Goal: Task Accomplishment & Management: Use online tool/utility

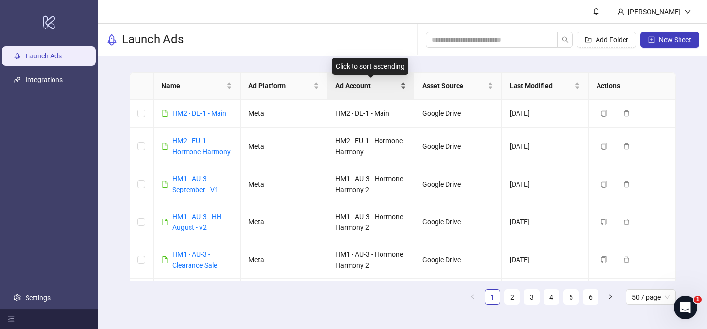
scroll to position [301, 0]
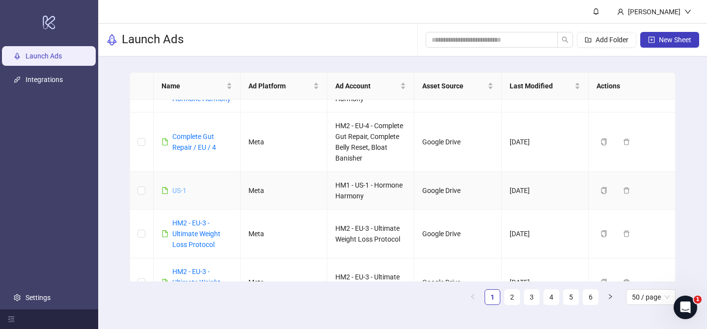
click at [181, 189] on link "US-1" at bounding box center [179, 191] width 14 height 8
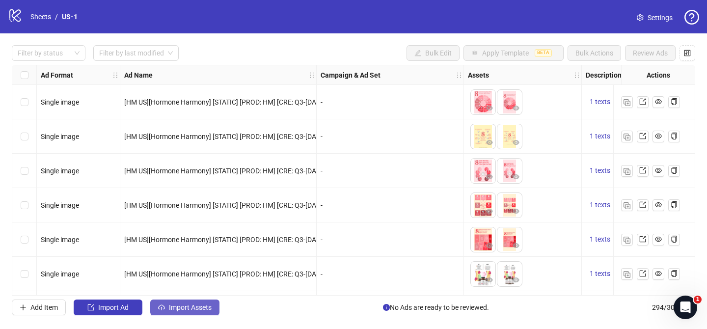
click at [208, 310] on span "Import Assets" at bounding box center [190, 307] width 43 height 8
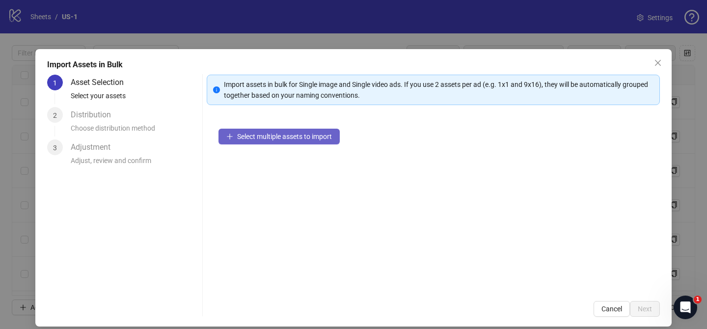
click at [324, 137] on span "Select multiple assets to import" at bounding box center [284, 137] width 95 height 8
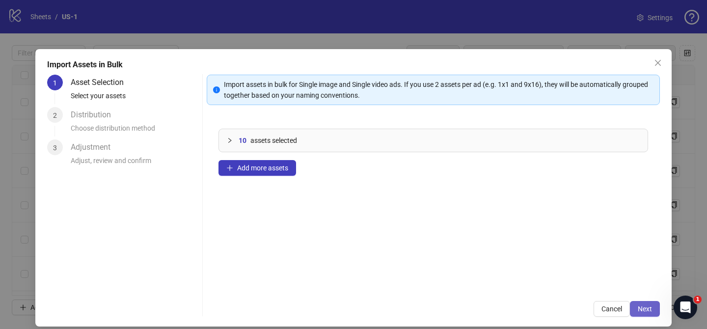
click at [644, 311] on span "Next" at bounding box center [645, 309] width 14 height 8
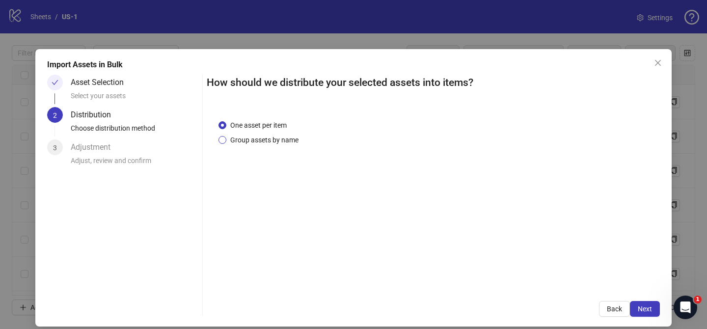
click at [263, 141] on span "Group assets by name" at bounding box center [264, 140] width 76 height 11
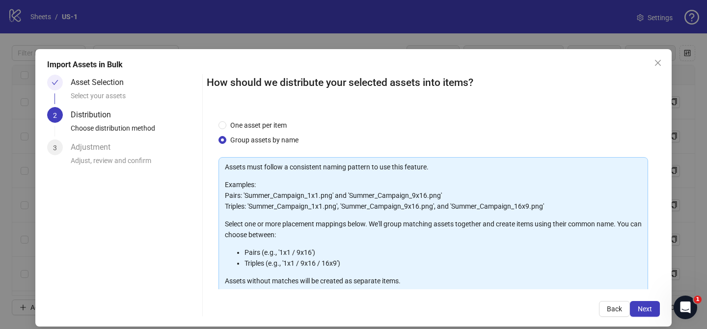
scroll to position [106, 0]
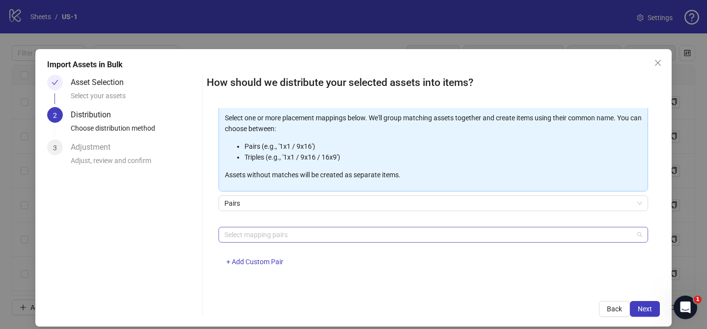
click at [270, 228] on div at bounding box center [427, 235] width 415 height 14
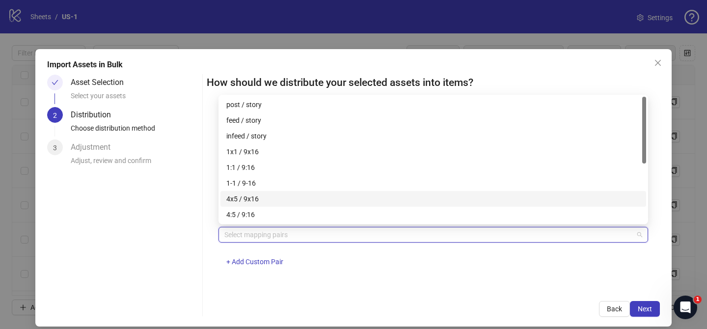
click at [278, 192] on div "4x5 / 9x16" at bounding box center [433, 199] width 426 height 16
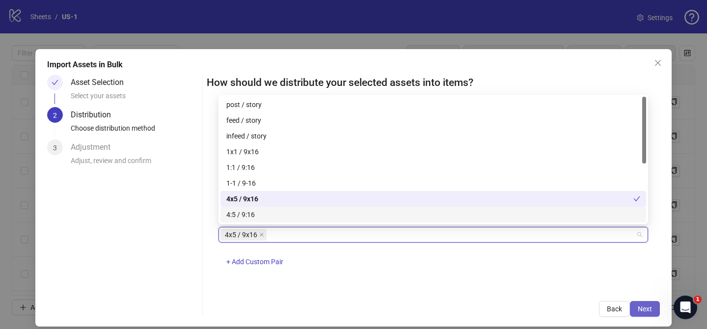
click at [646, 310] on span "Next" at bounding box center [645, 309] width 14 height 8
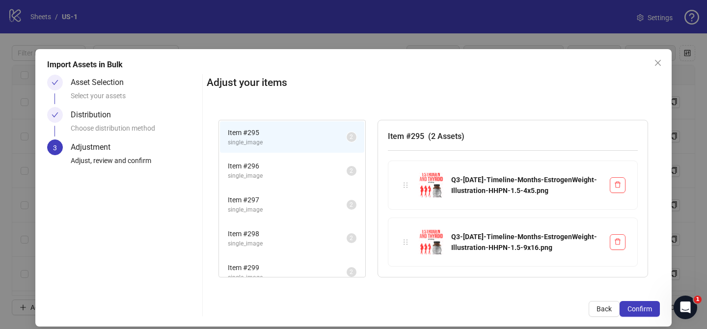
click at [646, 310] on span "Confirm" at bounding box center [639, 309] width 25 height 8
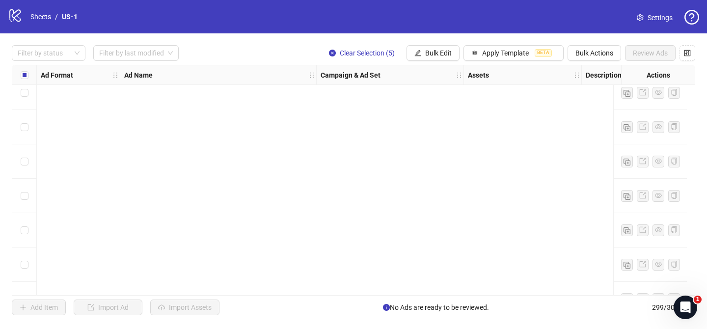
scroll to position [10069, 0]
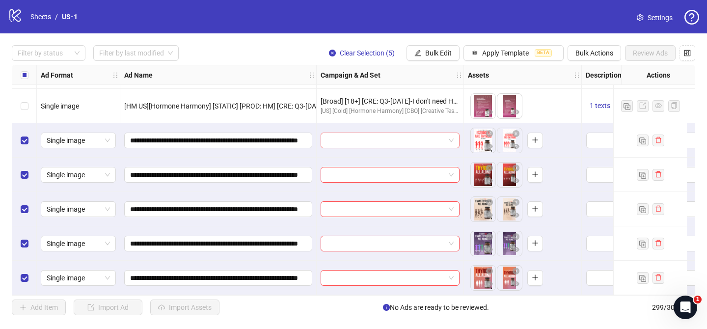
click at [365, 133] on input "search" at bounding box center [385, 140] width 118 height 15
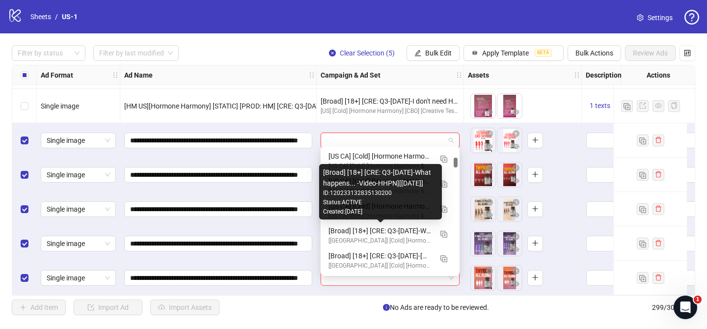
scroll to position [724, 0]
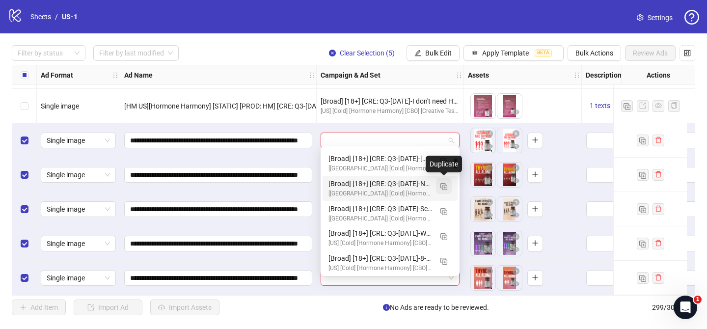
click at [445, 186] on img "button" at bounding box center [443, 186] width 7 height 7
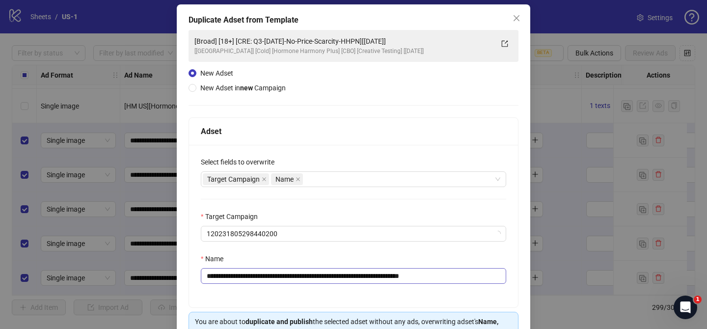
scroll to position [47, 0]
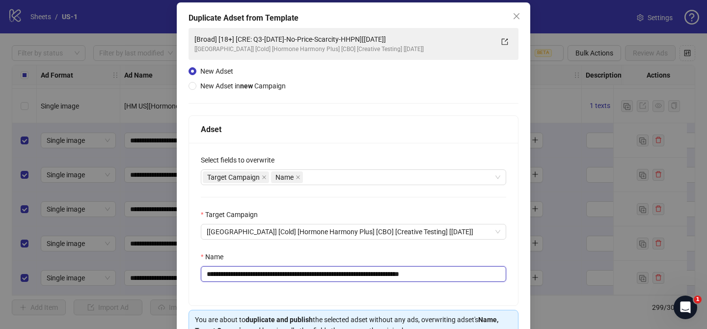
drag, startPoint x: 266, startPoint y: 273, endPoint x: 390, endPoint y: 273, distance: 124.7
click at [390, 273] on input "**********" at bounding box center [353, 274] width 305 height 16
paste input "**********"
click at [446, 276] on input "**********" at bounding box center [353, 274] width 305 height 16
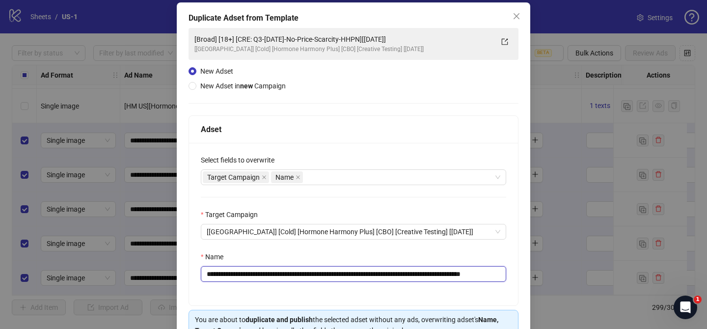
scroll to position [0, 35]
drag, startPoint x: 484, startPoint y: 274, endPoint x: 525, endPoint y: 274, distance: 40.7
click at [525, 274] on div "**********" at bounding box center [353, 186] width 353 height 369
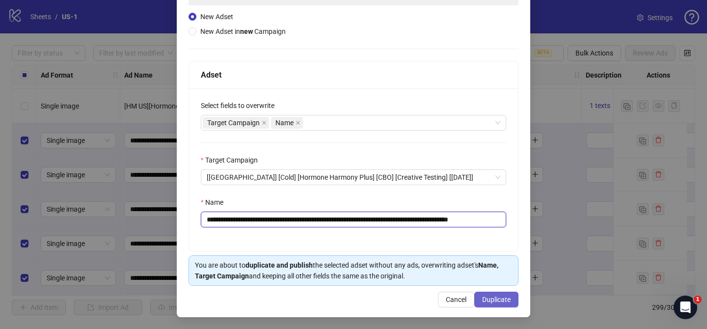
type input "**********"
click at [505, 299] on span "Duplicate" at bounding box center [496, 300] width 28 height 8
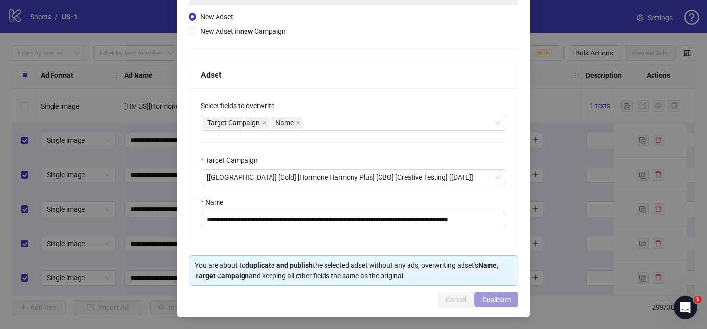
scroll to position [0, 0]
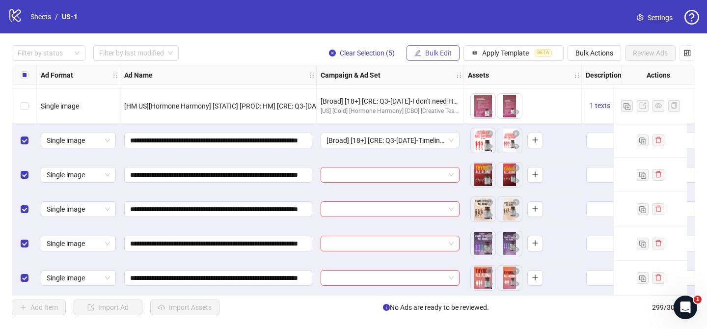
click at [415, 48] on button "Bulk Edit" at bounding box center [432, 53] width 53 height 16
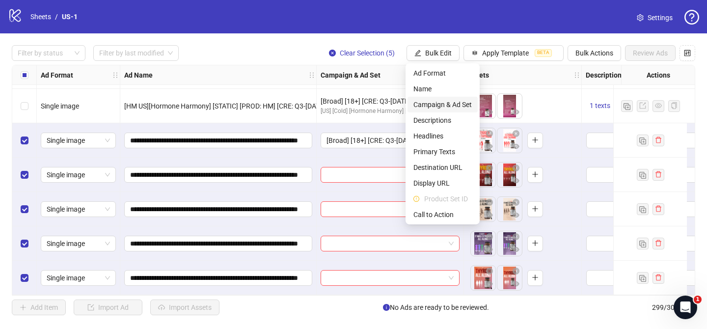
click at [435, 103] on span "Campaign & Ad Set" at bounding box center [442, 104] width 58 height 11
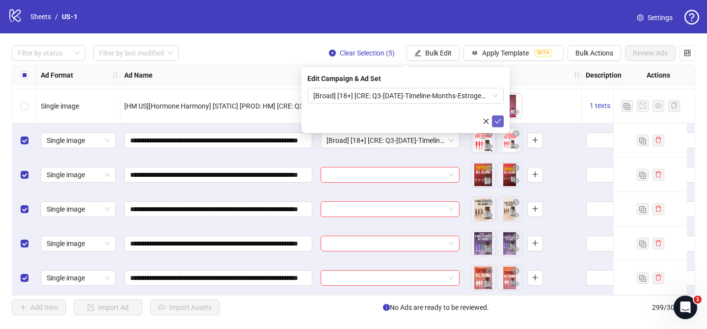
click at [496, 121] on icon "check" at bounding box center [497, 121] width 7 height 7
click at [39, 50] on div at bounding box center [43, 53] width 59 height 14
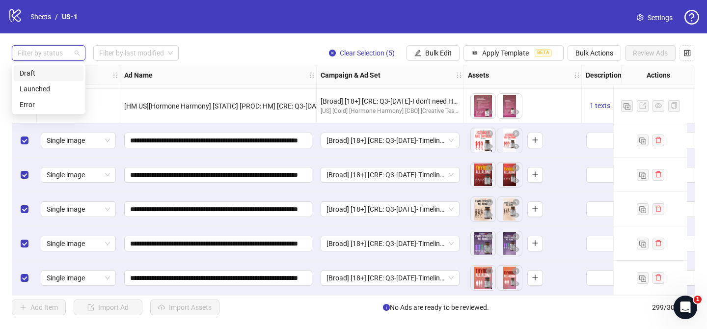
click at [47, 70] on div "Draft" at bounding box center [49, 73] width 58 height 11
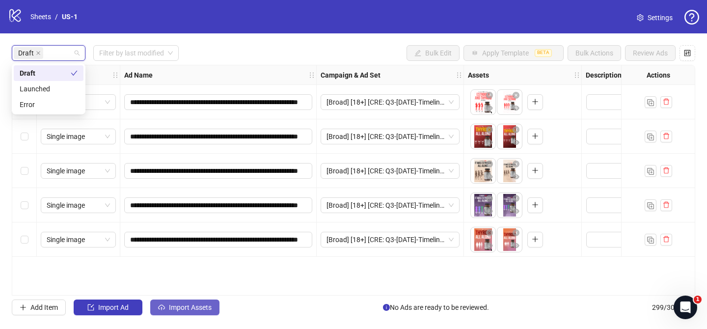
click at [193, 308] on span "Import Assets" at bounding box center [190, 307] width 43 height 8
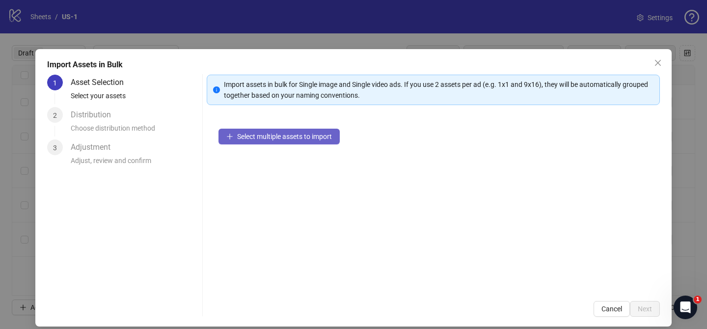
click at [295, 138] on span "Select multiple assets to import" at bounding box center [284, 137] width 95 height 8
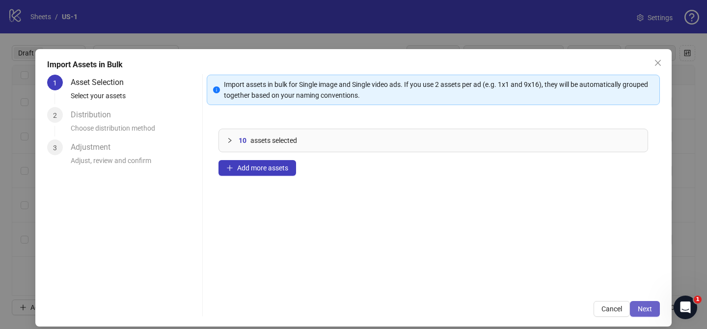
click at [641, 306] on span "Next" at bounding box center [645, 309] width 14 height 8
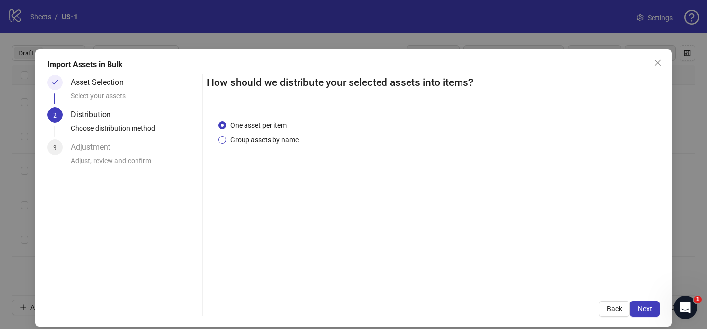
click at [265, 140] on span "Group assets by name" at bounding box center [264, 140] width 76 height 11
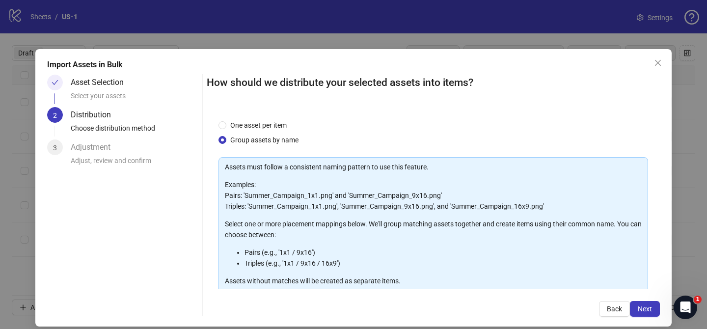
scroll to position [106, 0]
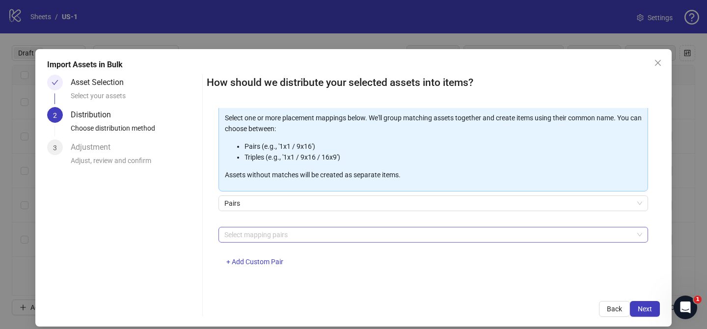
click at [281, 232] on div at bounding box center [427, 235] width 415 height 14
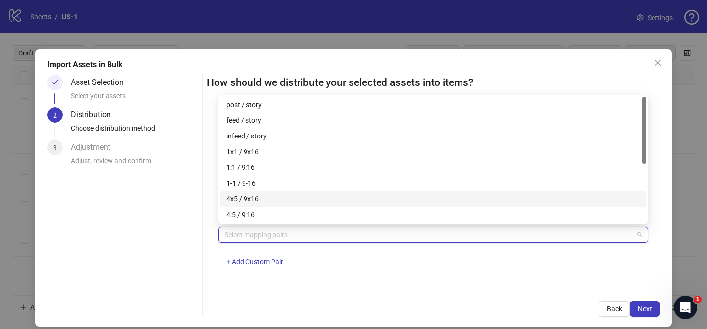
click at [285, 201] on div "4x5 / 9x16" at bounding box center [433, 198] width 414 height 11
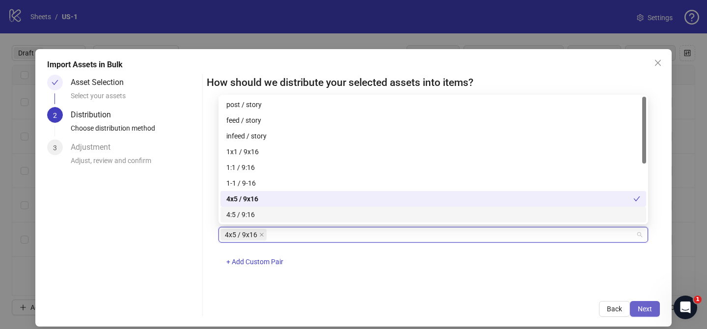
click at [646, 303] on button "Next" at bounding box center [645, 309] width 30 height 16
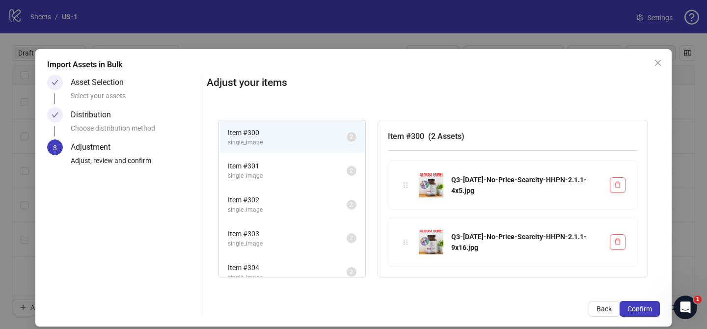
click at [646, 303] on button "Confirm" at bounding box center [640, 309] width 40 height 16
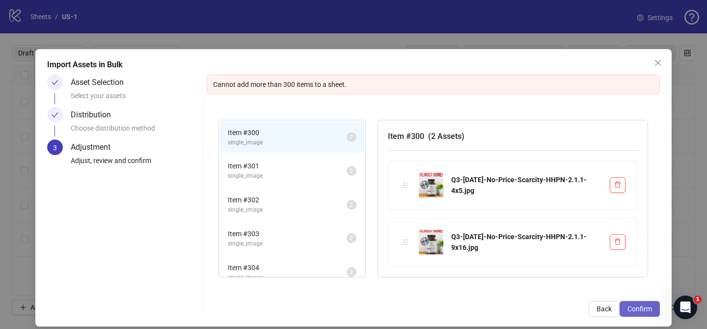
click at [638, 309] on span "Confirm" at bounding box center [639, 309] width 25 height 8
click at [657, 65] on icon "close" at bounding box center [658, 63] width 8 height 8
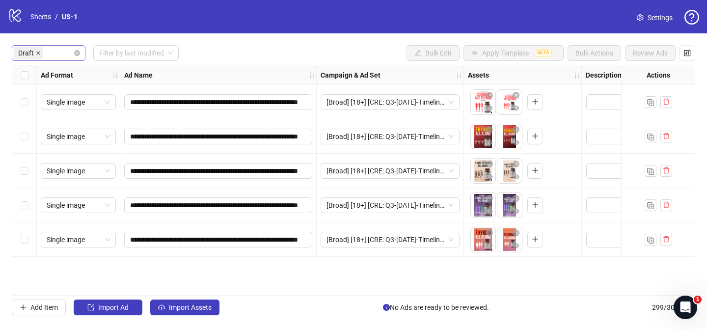
click at [36, 56] on span at bounding box center [38, 53] width 5 height 11
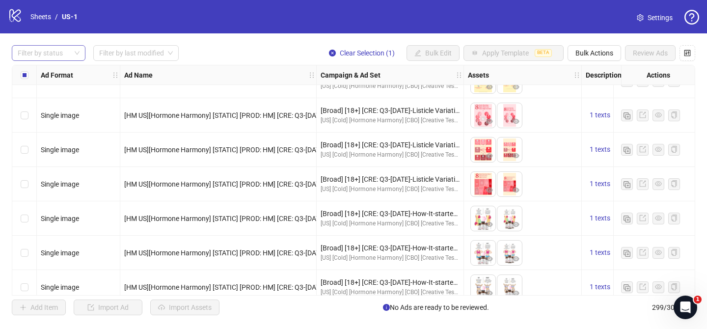
scroll to position [62, 0]
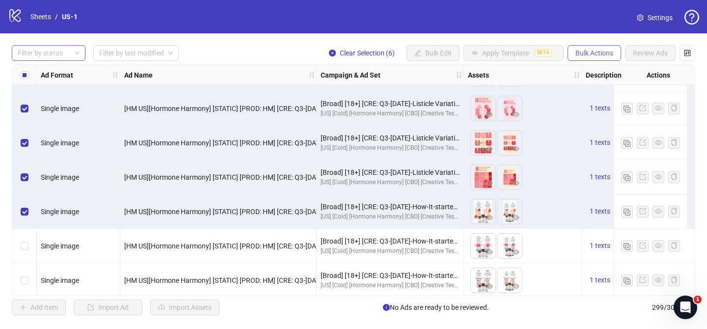
click at [600, 57] on button "Bulk Actions" at bounding box center [594, 53] width 54 height 16
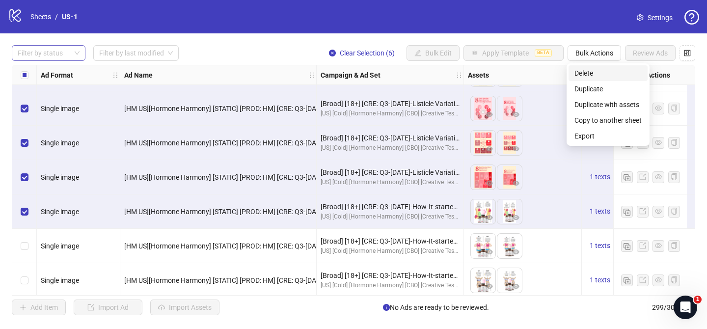
click at [594, 71] on span "Delete" at bounding box center [607, 73] width 67 height 11
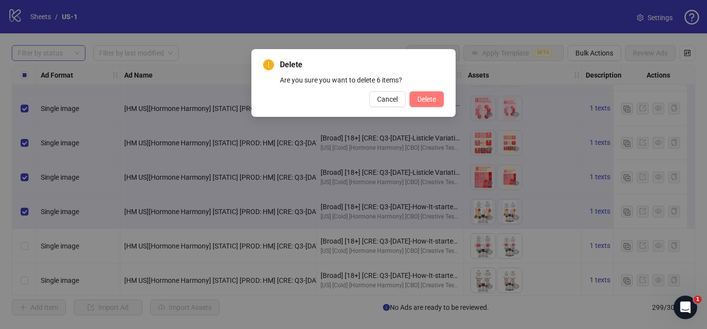
click at [431, 100] on span "Delete" at bounding box center [426, 99] width 19 height 8
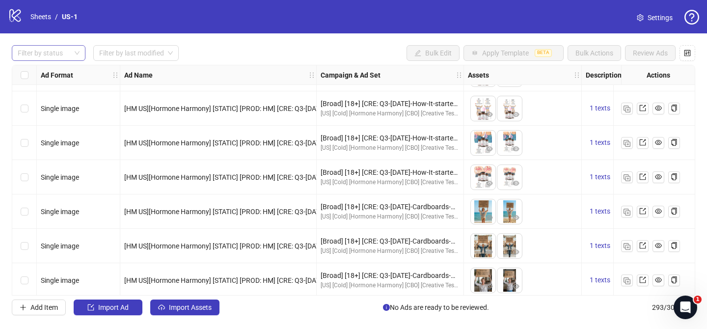
click at [37, 54] on div at bounding box center [43, 53] width 59 height 14
click at [38, 70] on div "Draft" at bounding box center [49, 73] width 58 height 11
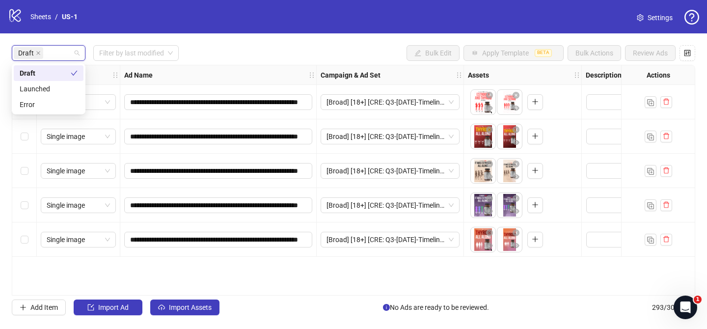
scroll to position [0, 0]
click at [226, 47] on div "Draft Filter by last modified Bulk Edit Apply Template BETA Bulk Actions Review…" at bounding box center [353, 53] width 683 height 16
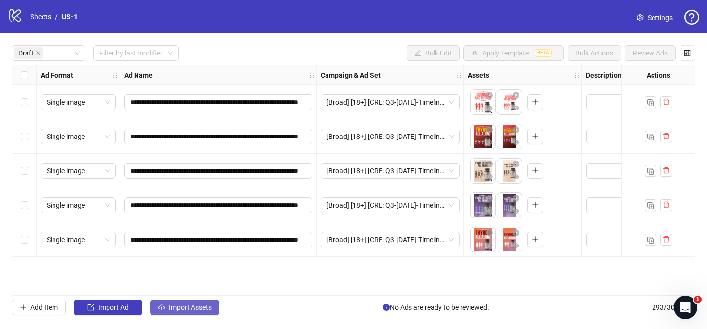
click at [182, 306] on span "Import Assets" at bounding box center [190, 307] width 43 height 8
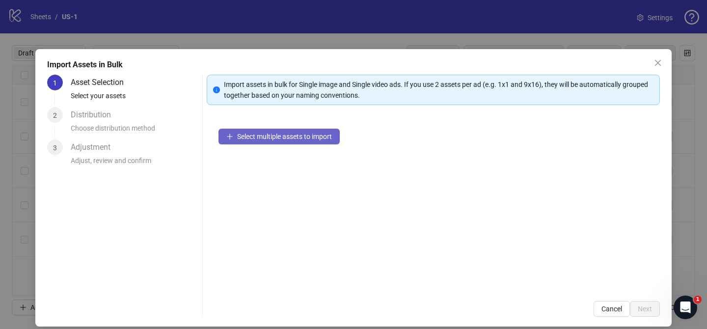
click at [321, 138] on span "Select multiple assets to import" at bounding box center [284, 137] width 95 height 8
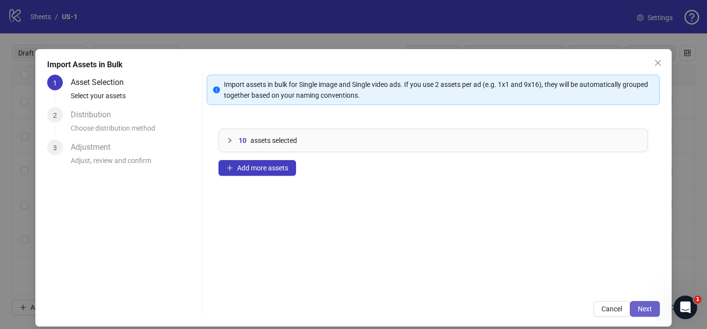
click at [647, 305] on span "Next" at bounding box center [645, 309] width 14 height 8
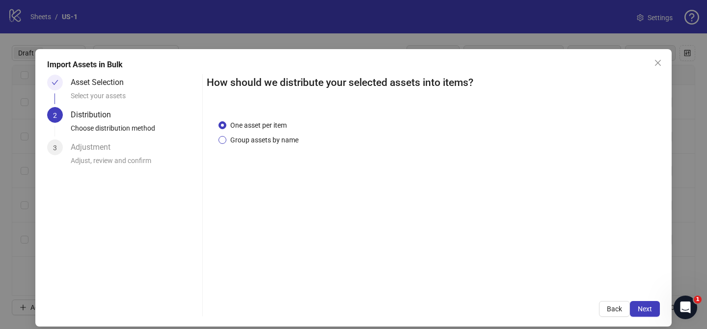
click at [275, 136] on span "Group assets by name" at bounding box center [264, 140] width 76 height 11
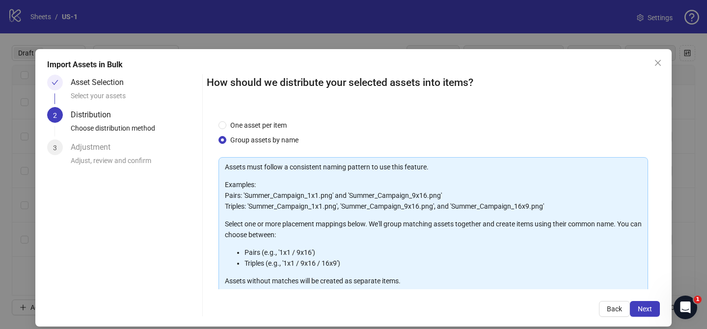
scroll to position [106, 0]
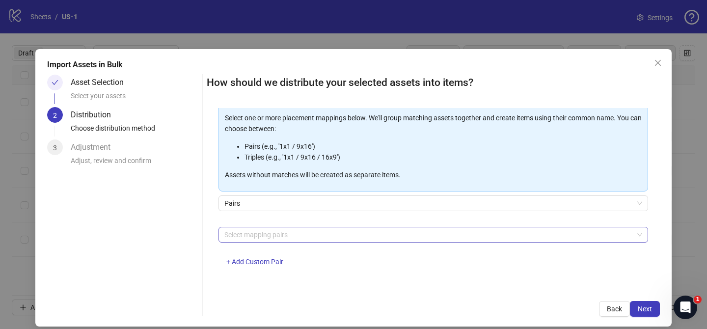
click at [287, 231] on div at bounding box center [427, 235] width 415 height 14
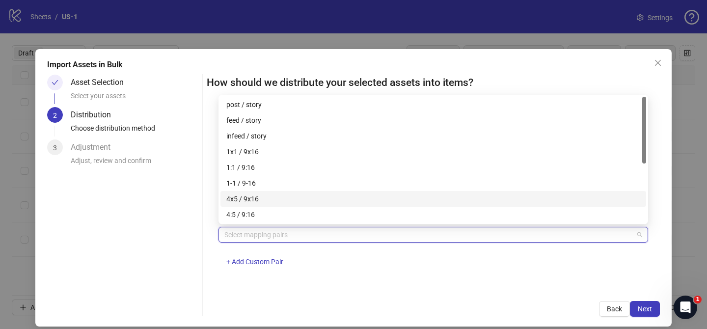
click at [280, 197] on div "4x5 / 9x16" at bounding box center [433, 198] width 414 height 11
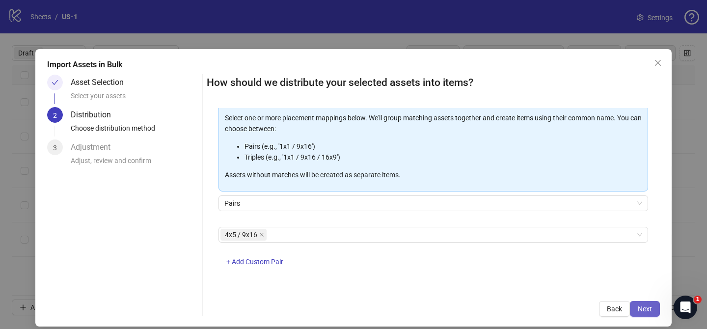
click at [644, 307] on span "Next" at bounding box center [645, 309] width 14 height 8
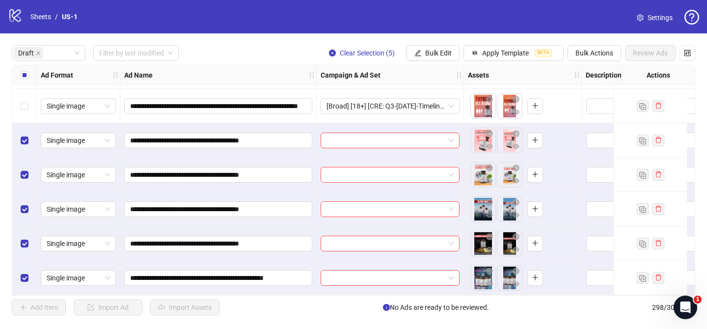
scroll to position [137, 0]
click at [374, 133] on input "search" at bounding box center [385, 140] width 118 height 15
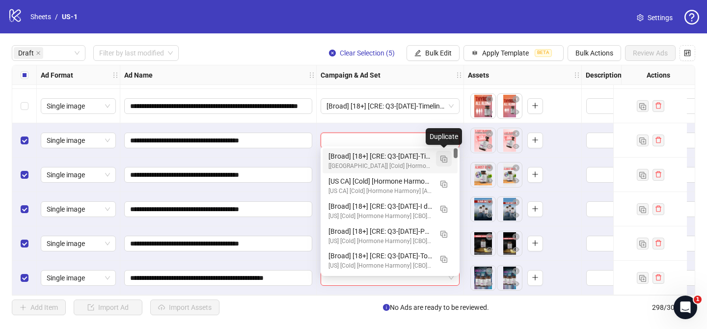
click at [448, 157] on button "button" at bounding box center [444, 159] width 16 height 16
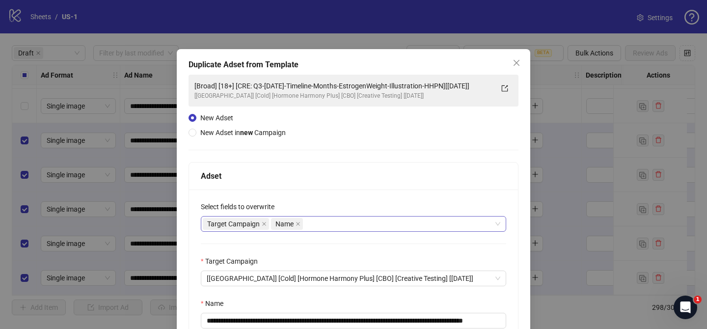
scroll to position [68, 0]
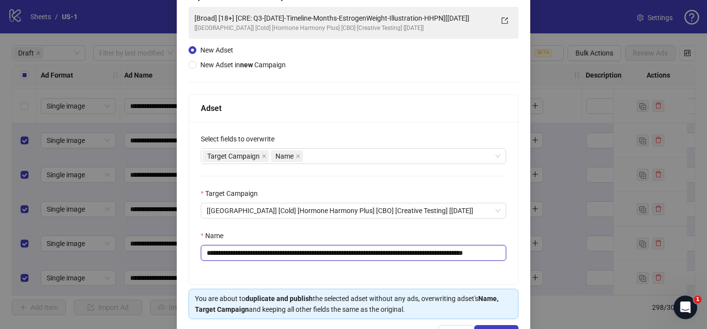
drag, startPoint x: 265, startPoint y: 255, endPoint x: 473, endPoint y: 258, distance: 208.2
click at [473, 258] on input "**********" at bounding box center [353, 253] width 305 height 16
paste input "text"
drag, startPoint x: 443, startPoint y: 253, endPoint x: 469, endPoint y: 253, distance: 26.0
click at [467, 253] on input "**********" at bounding box center [353, 253] width 305 height 16
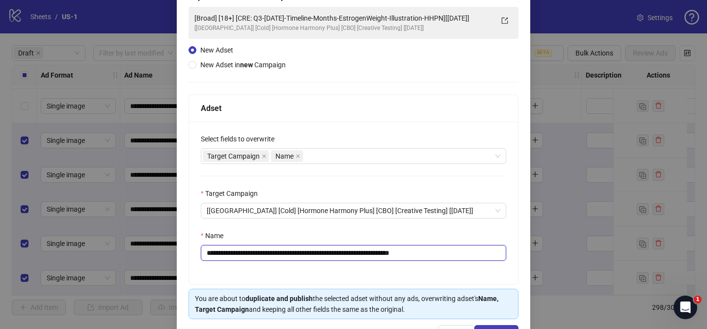
scroll to position [102, 0]
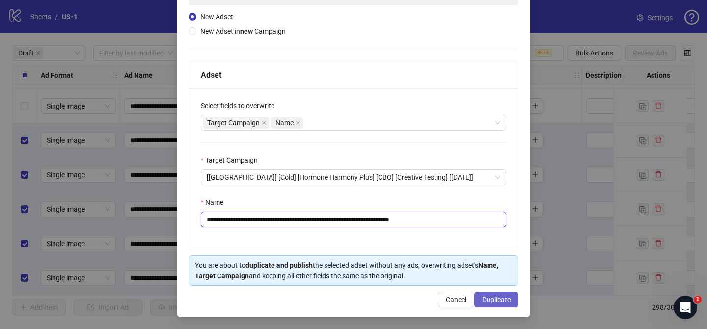
type input "**********"
click at [495, 301] on span "Duplicate" at bounding box center [496, 300] width 28 height 8
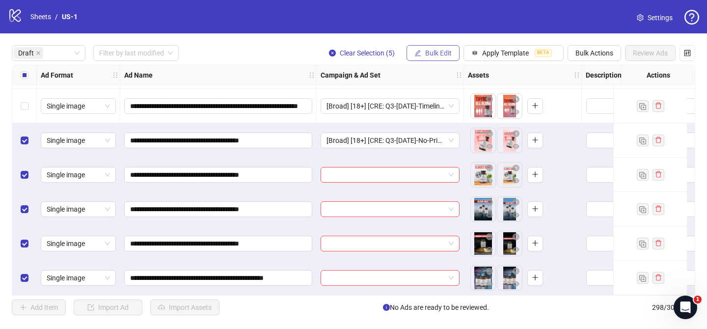
click at [450, 51] on span "Bulk Edit" at bounding box center [438, 53] width 27 height 8
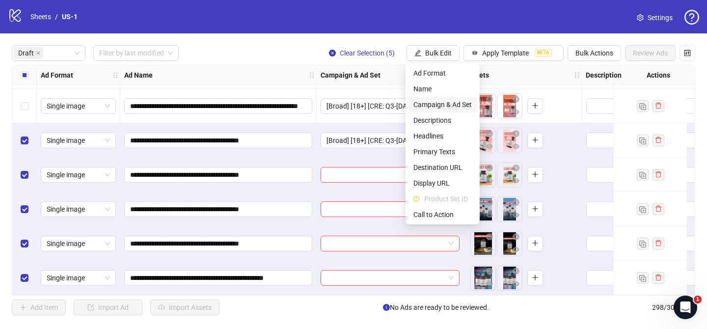
click at [455, 108] on span "Campaign & Ad Set" at bounding box center [442, 104] width 58 height 11
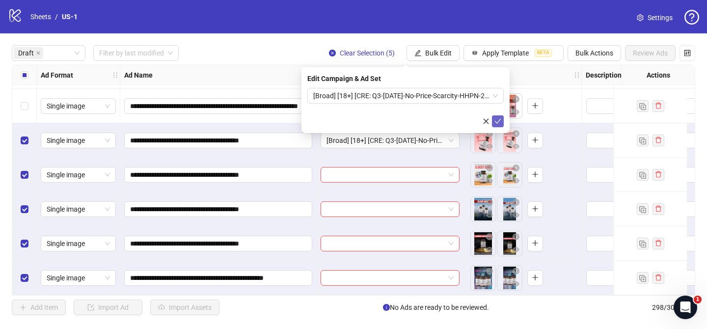
click at [494, 118] on button "submit" at bounding box center [498, 121] width 12 height 12
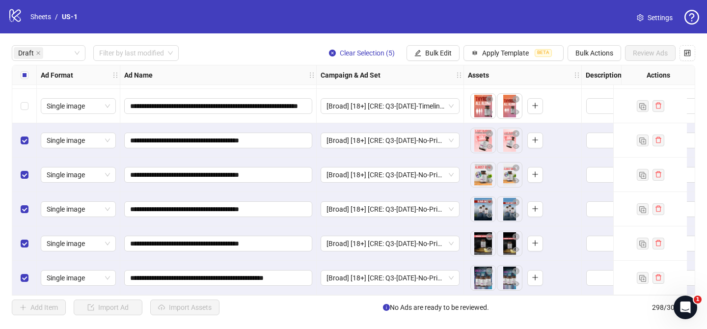
click at [19, 77] on div "Select all rows" at bounding box center [24, 75] width 25 height 20
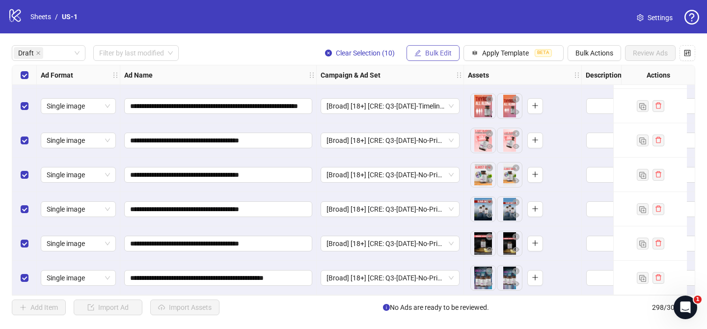
click at [438, 54] on span "Bulk Edit" at bounding box center [438, 53] width 27 height 8
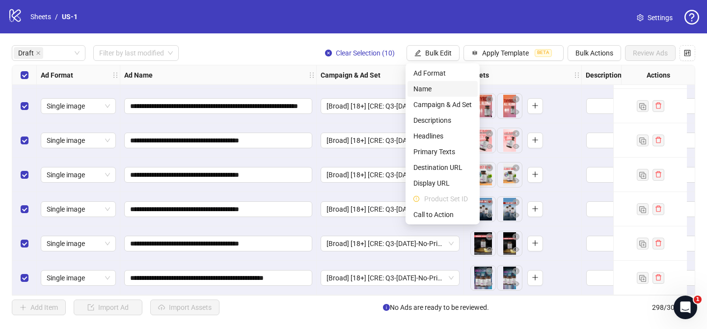
click at [445, 90] on span "Name" at bounding box center [442, 88] width 58 height 11
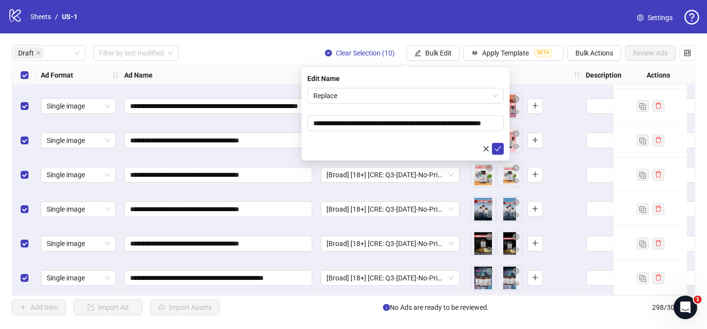
click at [383, 107] on form "**********" at bounding box center [405, 121] width 196 height 67
click at [378, 98] on span "Replace" at bounding box center [405, 95] width 185 height 15
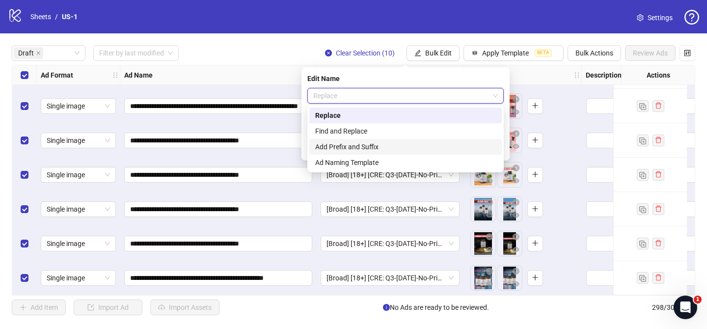
click at [368, 145] on div "Add Prefix and Suffix" at bounding box center [405, 146] width 181 height 11
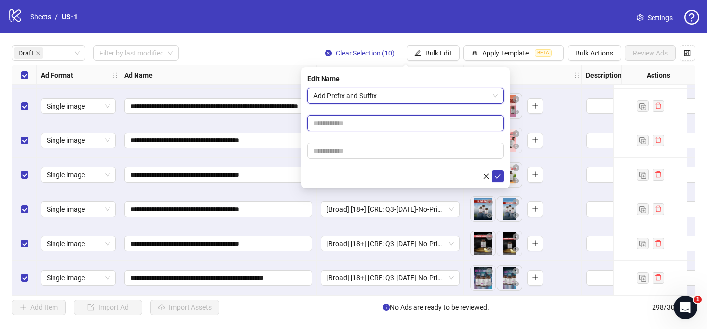
click at [378, 128] on input "text" at bounding box center [405, 123] width 196 height 16
paste input "**********"
type input "**********"
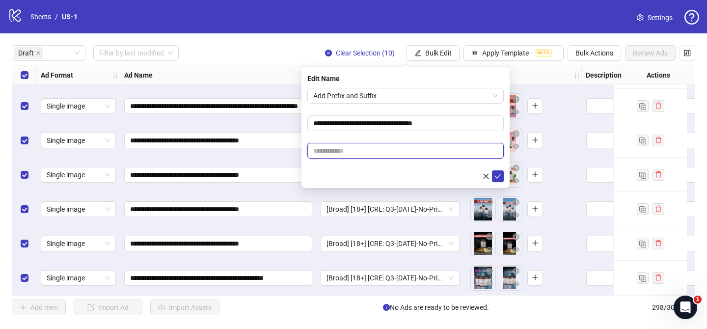
click at [415, 148] on input "text" at bounding box center [405, 151] width 196 height 16
paste input "**********"
type input "**********"
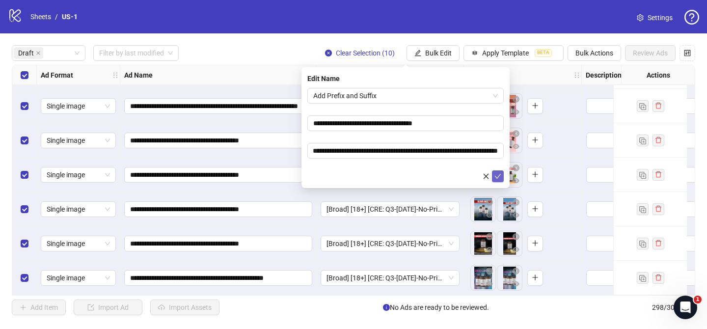
click at [495, 181] on button "submit" at bounding box center [498, 176] width 12 height 12
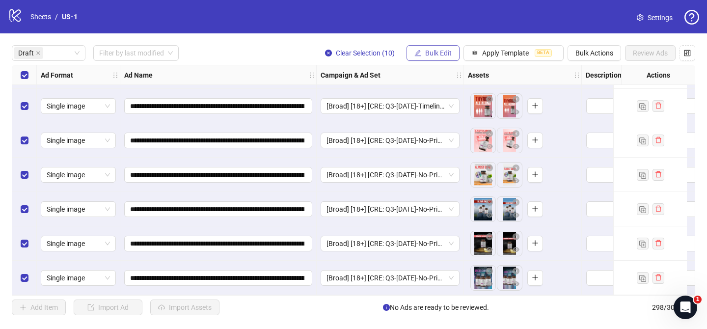
click at [441, 49] on button "Bulk Edit" at bounding box center [432, 53] width 53 height 16
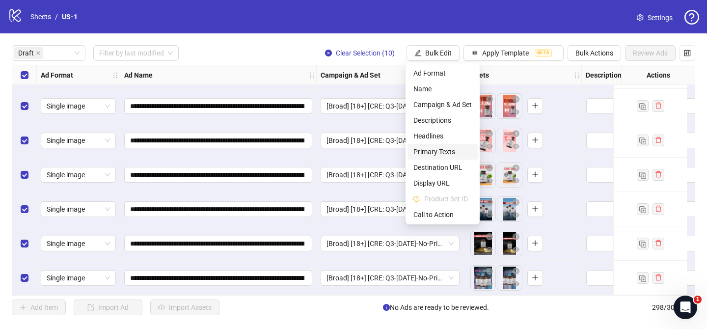
click at [446, 152] on span "Primary Texts" at bounding box center [442, 151] width 58 height 11
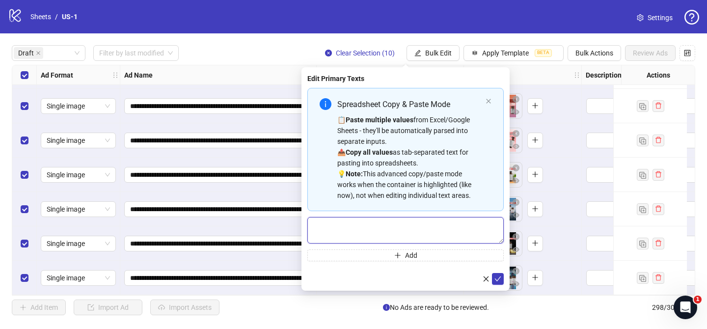
click at [429, 228] on textarea "Multi-text input container - paste or copy values" at bounding box center [405, 230] width 196 height 27
paste textarea "**********"
type textarea "**********"
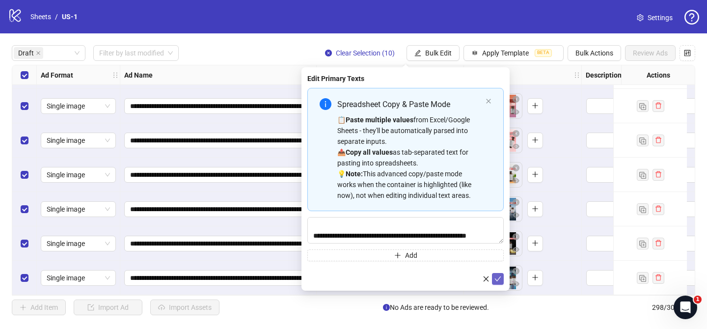
click at [501, 278] on icon "check" at bounding box center [497, 278] width 7 height 7
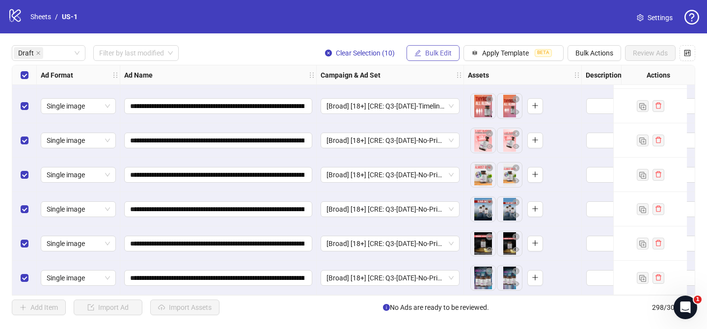
click at [448, 53] on span "Bulk Edit" at bounding box center [438, 53] width 27 height 8
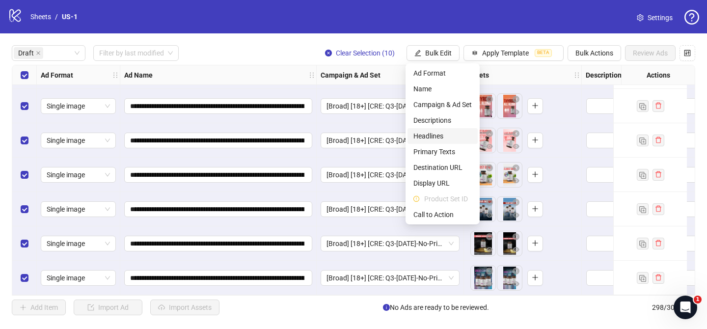
click at [445, 138] on span "Headlines" at bounding box center [442, 136] width 58 height 11
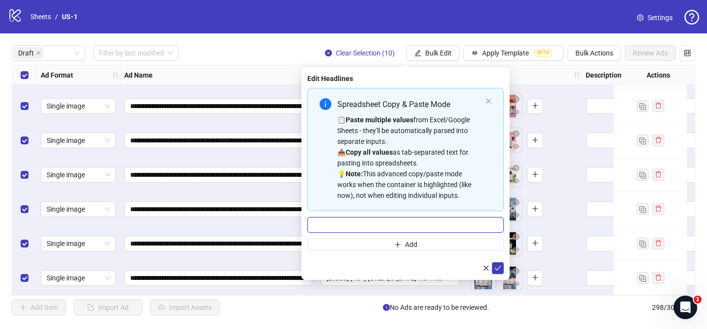
click at [464, 229] on input "Multi-input container - paste or copy values" at bounding box center [405, 225] width 196 height 16
paste input "**********"
type input "**********"
click at [503, 274] on div "**********" at bounding box center [405, 173] width 208 height 213
click at [501, 266] on icon "check" at bounding box center [497, 268] width 7 height 7
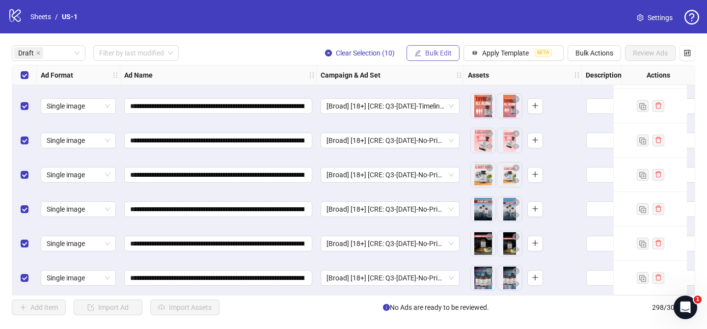
click at [449, 59] on button "Bulk Edit" at bounding box center [432, 53] width 53 height 16
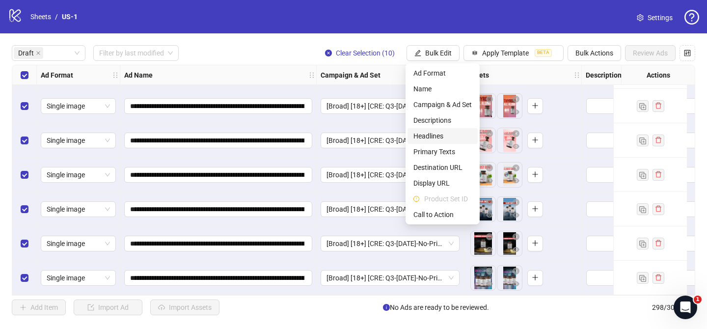
click at [433, 138] on span "Headlines" at bounding box center [442, 136] width 58 height 11
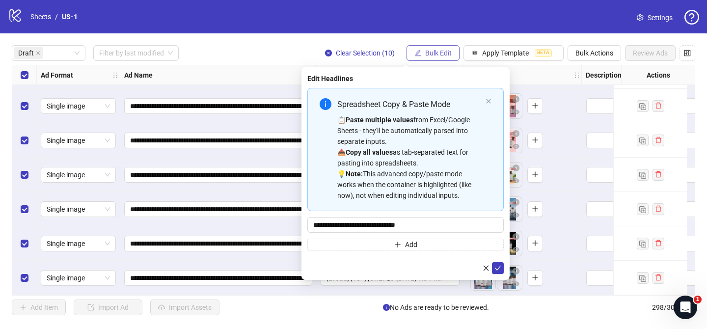
click at [437, 57] on button "Bulk Edit" at bounding box center [432, 53] width 53 height 16
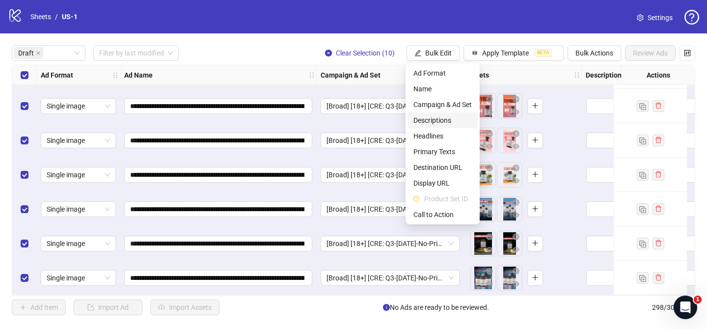
click at [440, 114] on li "Descriptions" at bounding box center [442, 120] width 70 height 16
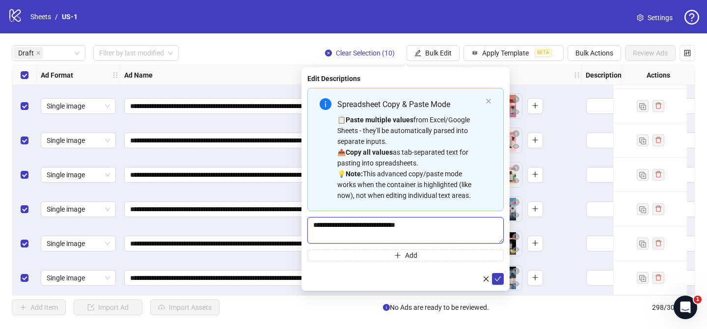
click at [443, 228] on textarea "**********" at bounding box center [405, 230] width 196 height 27
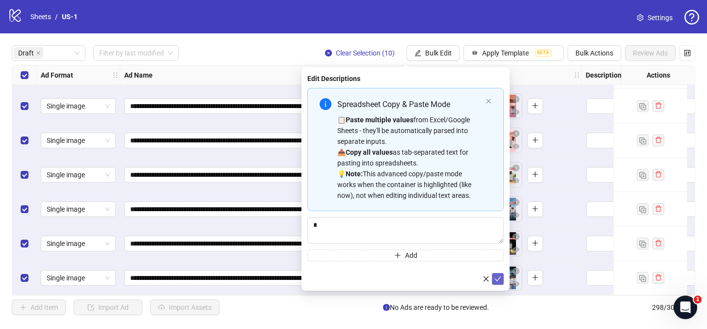
click at [498, 281] on icon "check" at bounding box center [497, 278] width 7 height 7
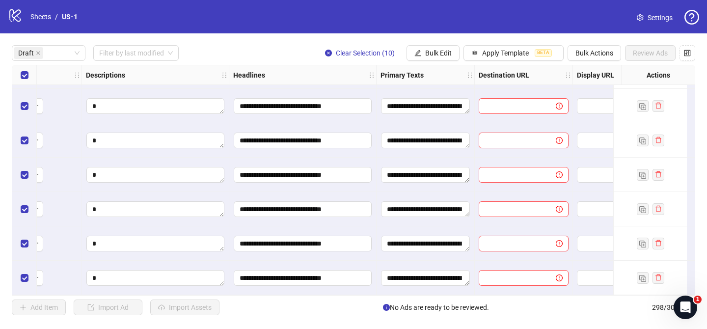
scroll to position [137, 506]
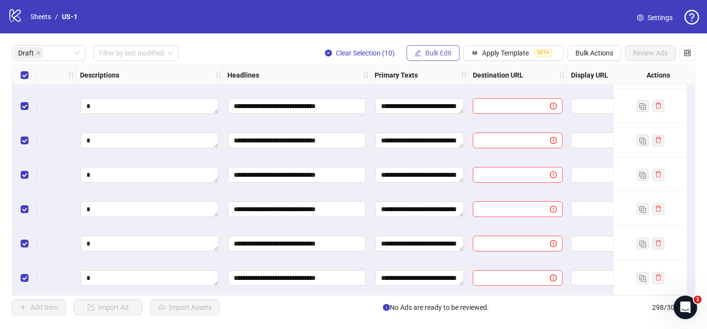
click at [433, 55] on span "Bulk Edit" at bounding box center [438, 53] width 27 height 8
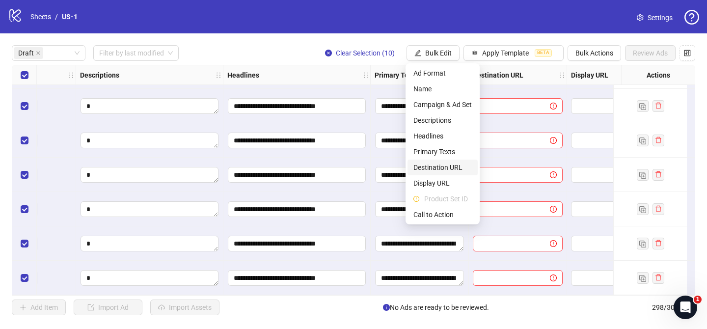
click at [451, 162] on span "Destination URL" at bounding box center [442, 167] width 58 height 11
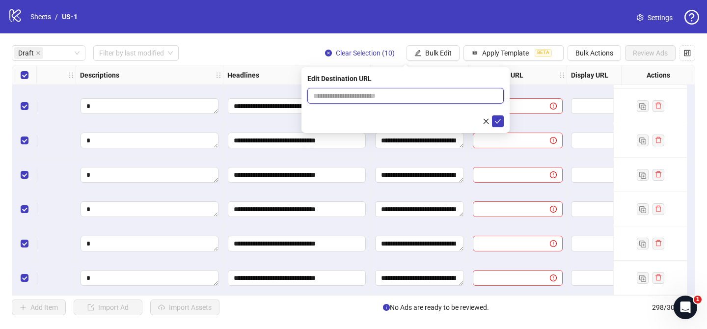
click at [472, 97] on input "text" at bounding box center [401, 95] width 177 height 11
paste input "**********"
type input "**********"
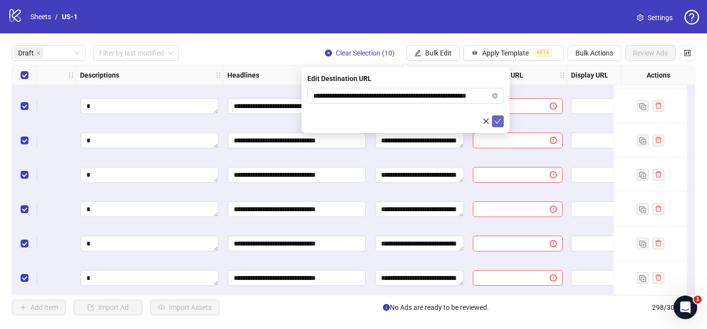
click at [495, 118] on icon "check" at bounding box center [497, 121] width 7 height 7
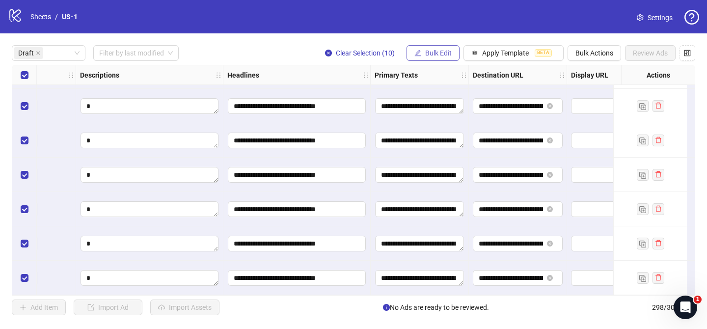
click at [436, 52] on span "Bulk Edit" at bounding box center [438, 53] width 27 height 8
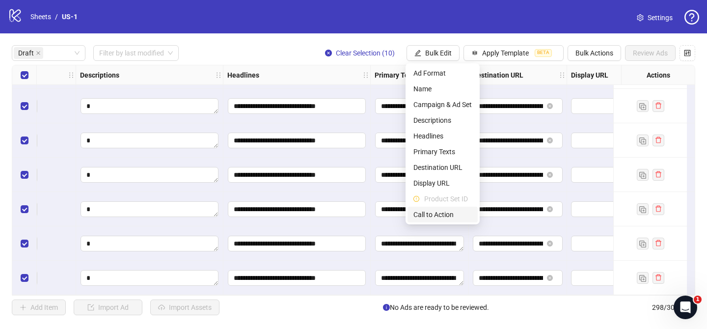
click at [442, 211] on span "Call to Action" at bounding box center [442, 214] width 58 height 11
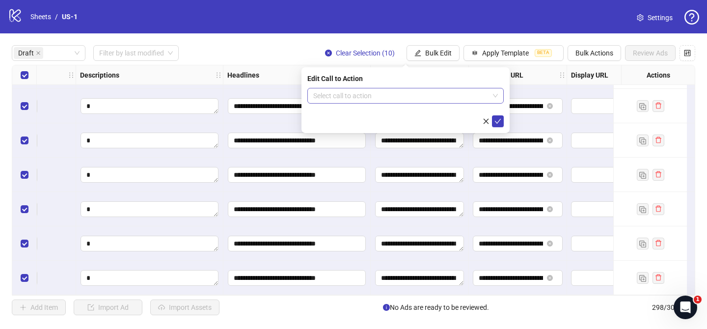
click at [422, 101] on input "search" at bounding box center [401, 95] width 176 height 15
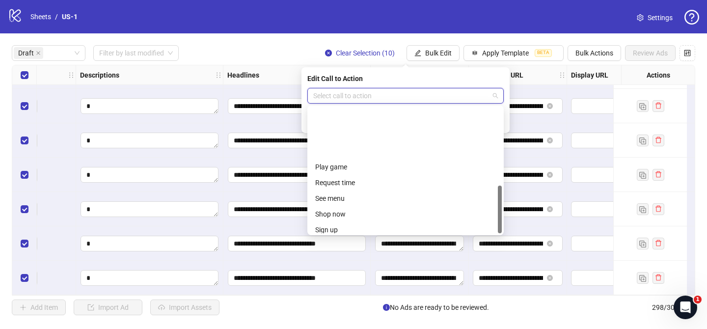
scroll to position [204, 0]
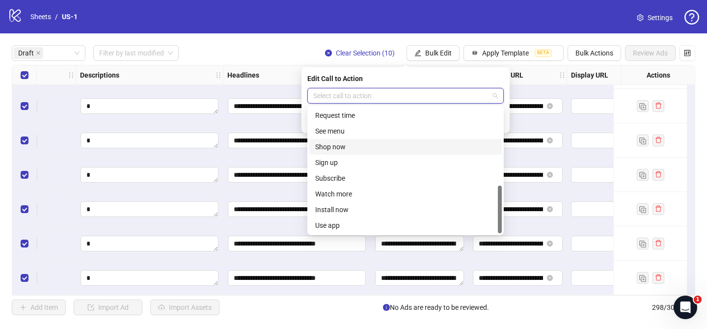
click at [354, 145] on div "Shop now" at bounding box center [405, 146] width 181 height 11
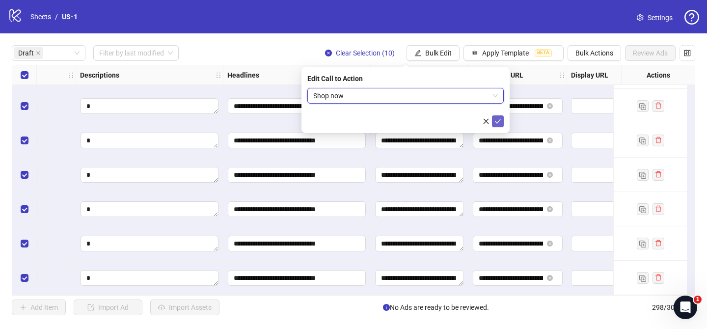
click at [497, 126] on button "submit" at bounding box center [498, 121] width 12 height 12
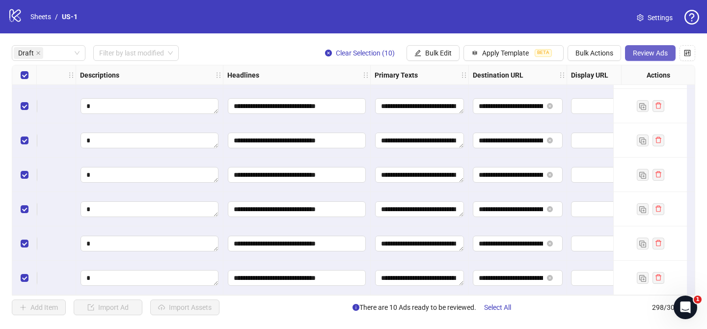
click at [651, 50] on span "Review Ads" at bounding box center [650, 53] width 35 height 8
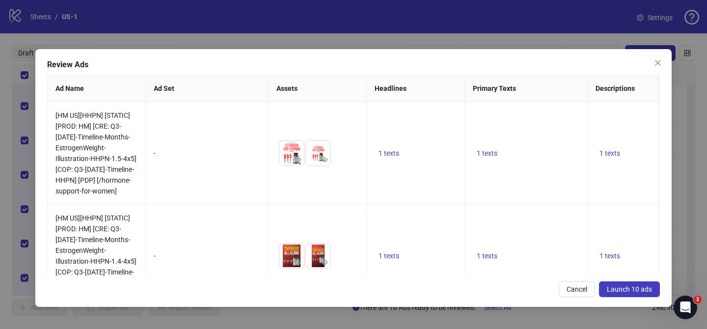
click at [640, 289] on span "Launch 10 ads" at bounding box center [629, 289] width 45 height 8
